Goal: Find specific page/section: Find specific page/section

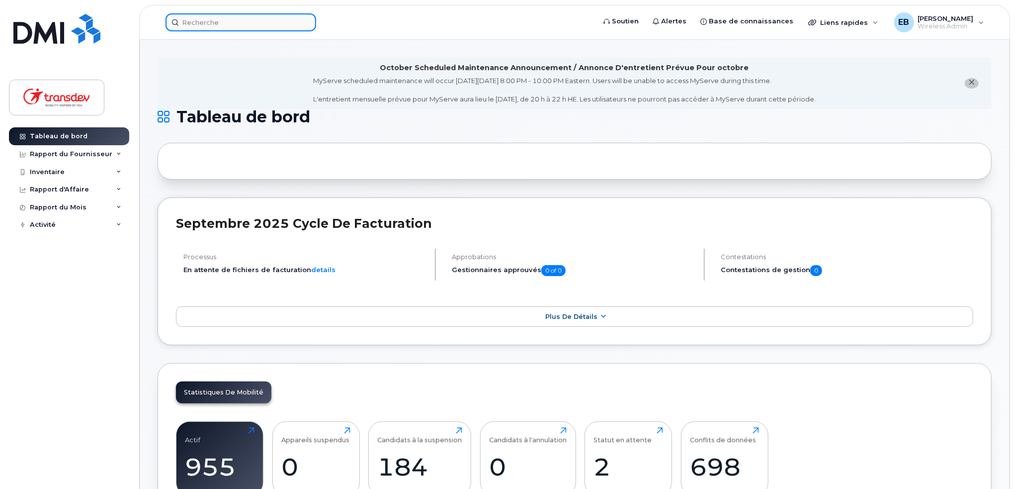
click at [195, 20] on input at bounding box center [241, 22] width 151 height 18
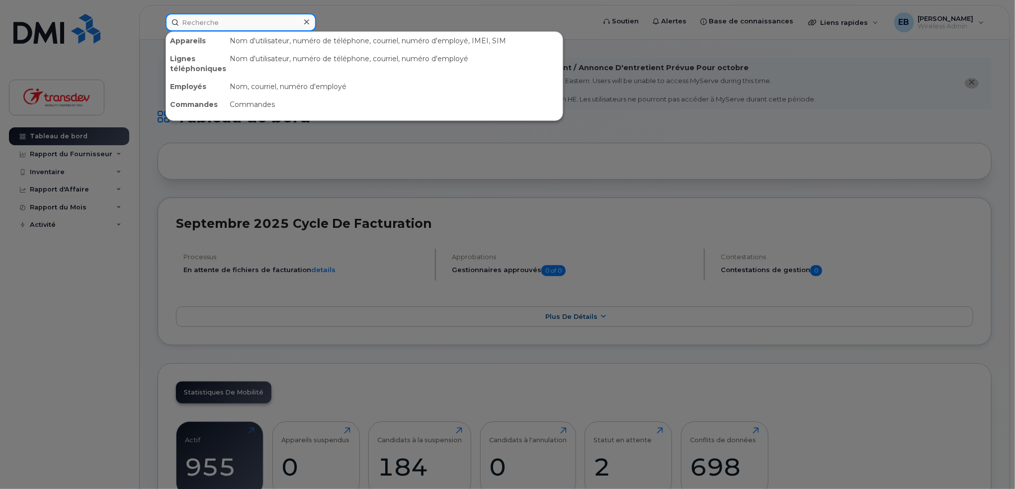
click at [230, 22] on input at bounding box center [241, 22] width 151 height 18
paste input "4505616306"
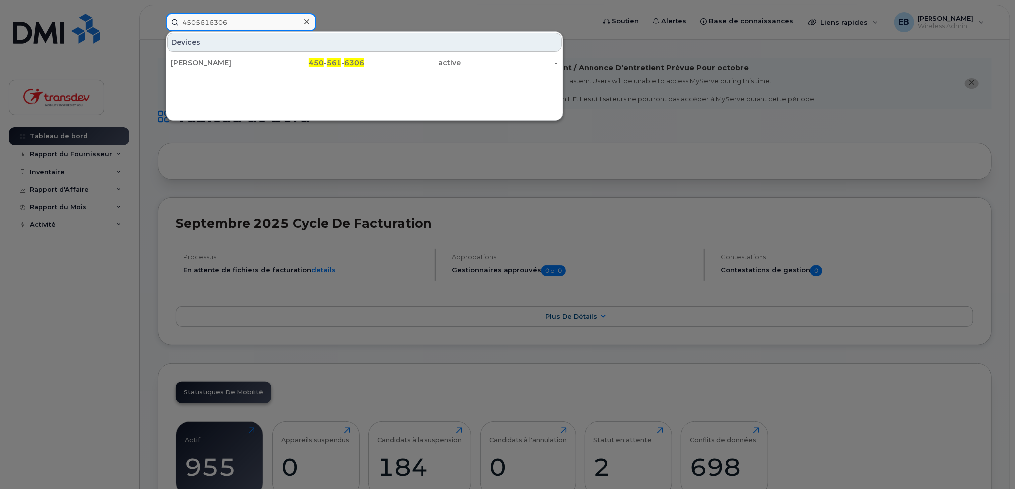
type input "4505616306"
drag, startPoint x: 257, startPoint y: 61, endPoint x: 399, endPoint y: 173, distance: 180.7
click at [256, 60] on div "[PERSON_NAME]" at bounding box center [219, 63] width 97 height 10
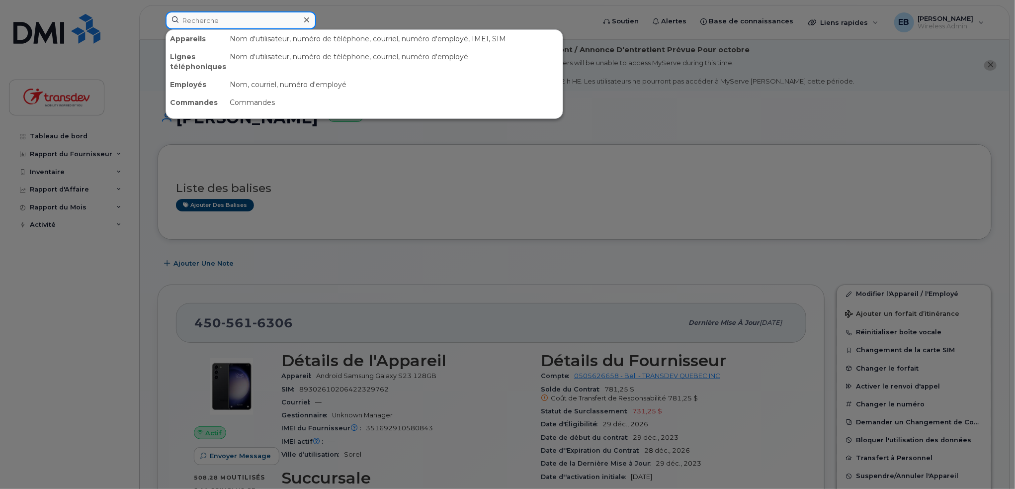
click at [221, 22] on input at bounding box center [241, 20] width 151 height 18
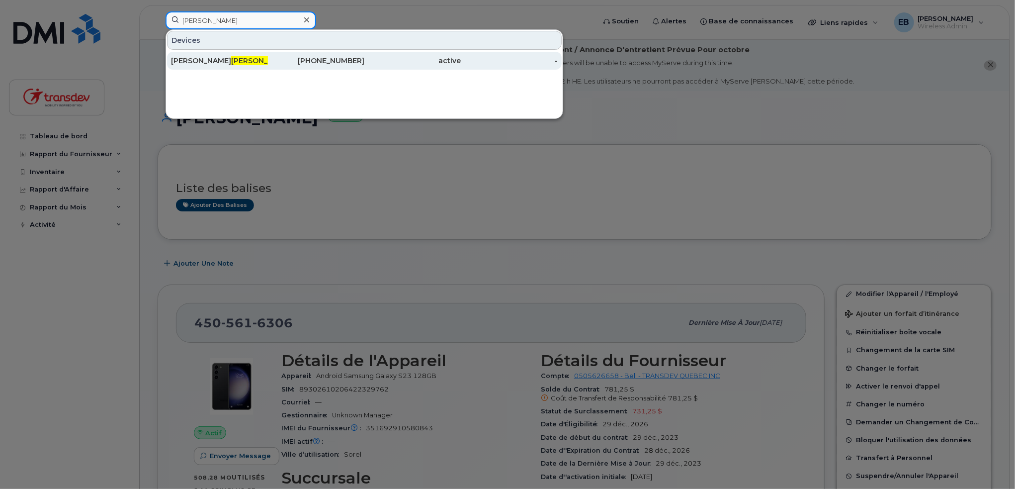
type input "[PERSON_NAME]"
click at [246, 59] on div "[PERSON_NAME]" at bounding box center [219, 61] width 97 height 10
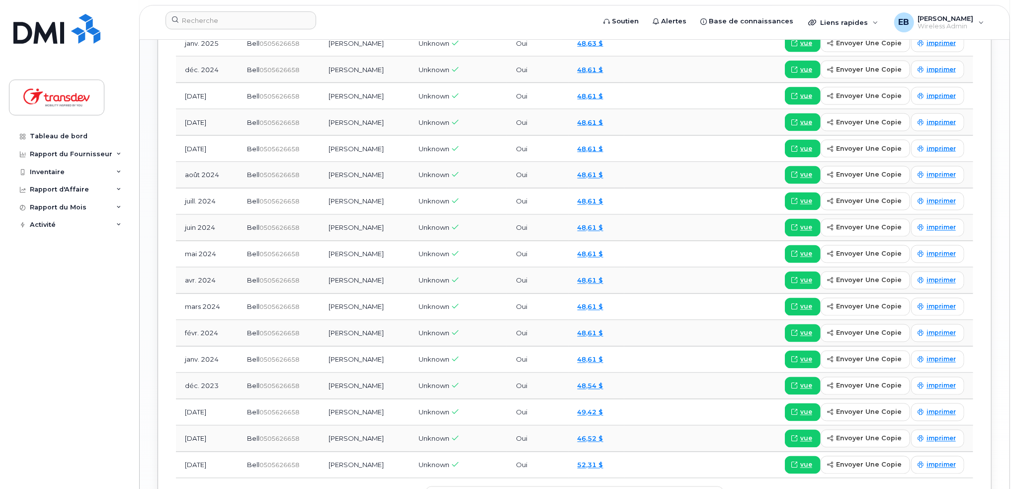
scroll to position [1181, 0]
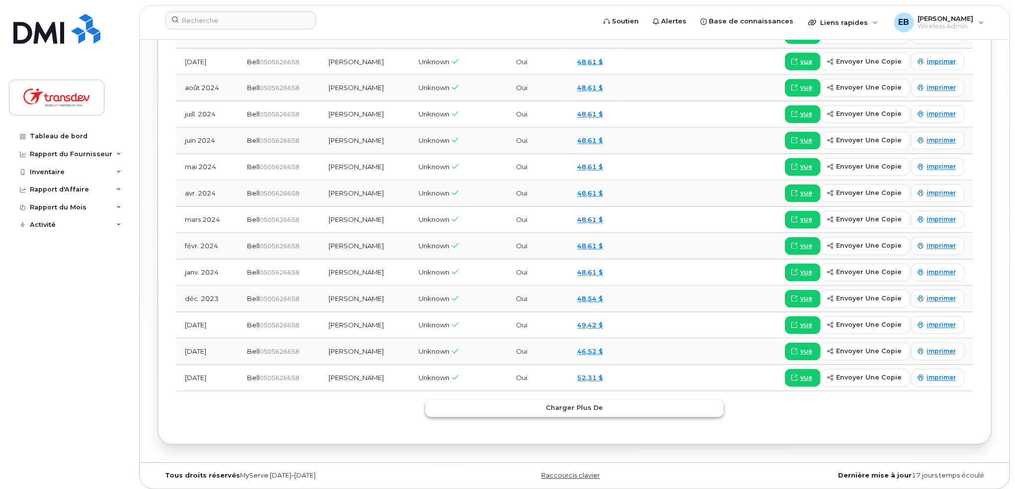
click at [551, 406] on span "Charger plus de" at bounding box center [575, 407] width 57 height 9
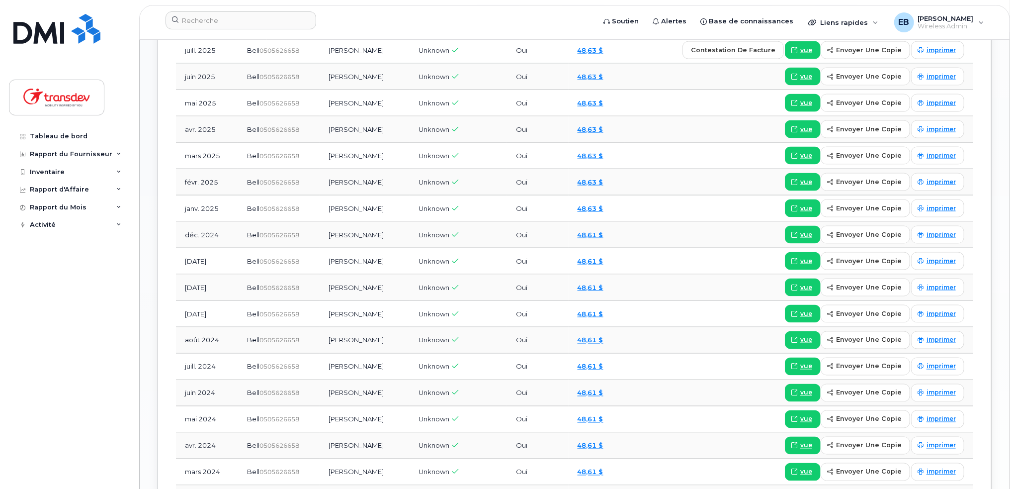
scroll to position [742, 0]
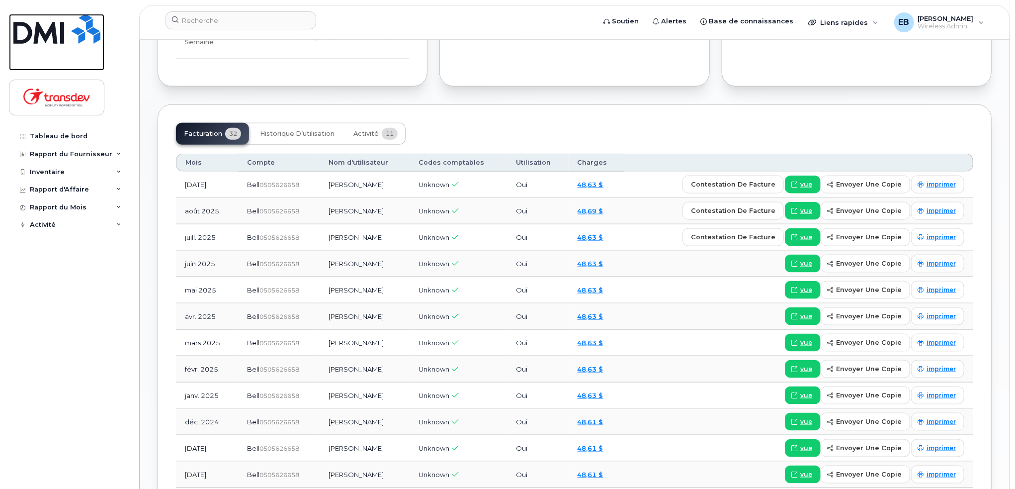
click at [48, 39] on img at bounding box center [56, 29] width 87 height 30
